Goal: Find specific page/section: Find specific page/section

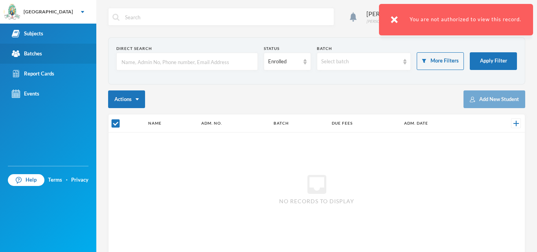
click at [35, 52] on div "Batches" at bounding box center [27, 54] width 30 height 8
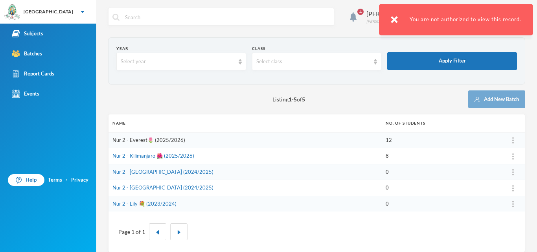
click at [137, 142] on link "Nur 2 - Everest🌷 (2025/2026)" at bounding box center [149, 140] width 73 height 6
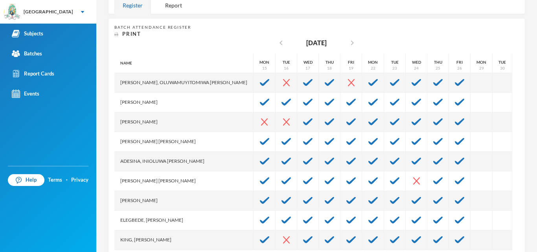
scroll to position [154, 0]
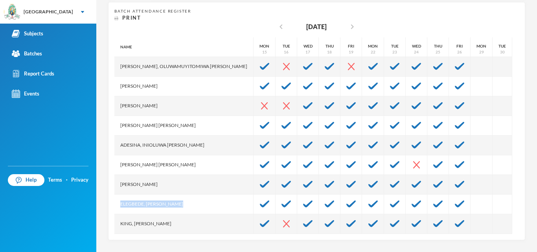
drag, startPoint x: 185, startPoint y: 203, endPoint x: 121, endPoint y: 204, distance: 63.7
click at [121, 204] on div "Elegbede, [PERSON_NAME]" at bounding box center [183, 205] width 139 height 20
copy div "Elegbede, [PERSON_NAME]"
